Goal: Navigation & Orientation: Find specific page/section

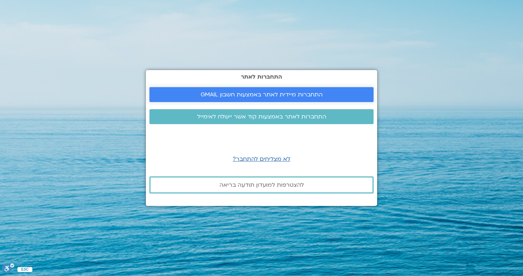
click at [298, 94] on span "התחברות מיידית לאתר באמצעות חשבון GMAIL" at bounding box center [262, 94] width 122 height 6
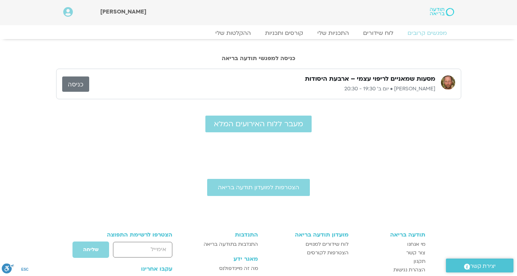
click at [81, 82] on link "כניסה" at bounding box center [75, 83] width 27 height 15
